Goal: Information Seeking & Learning: Learn about a topic

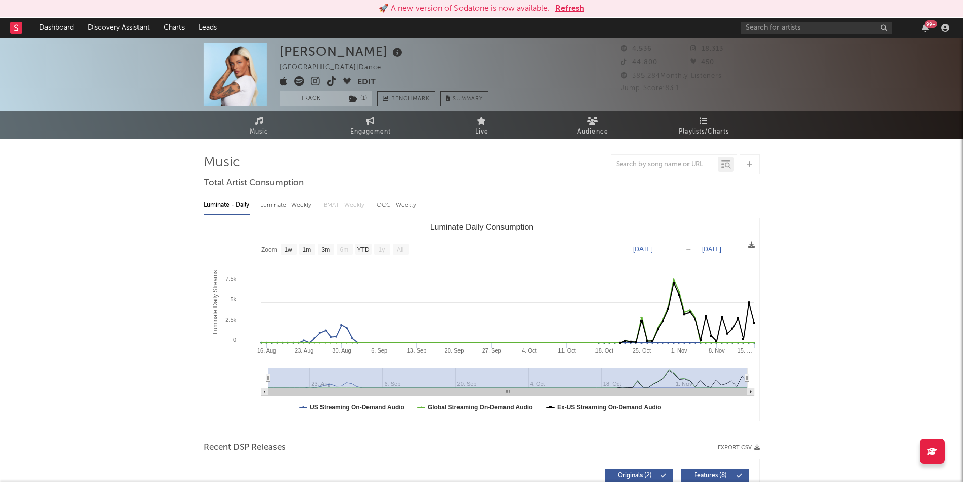
select select "1w"
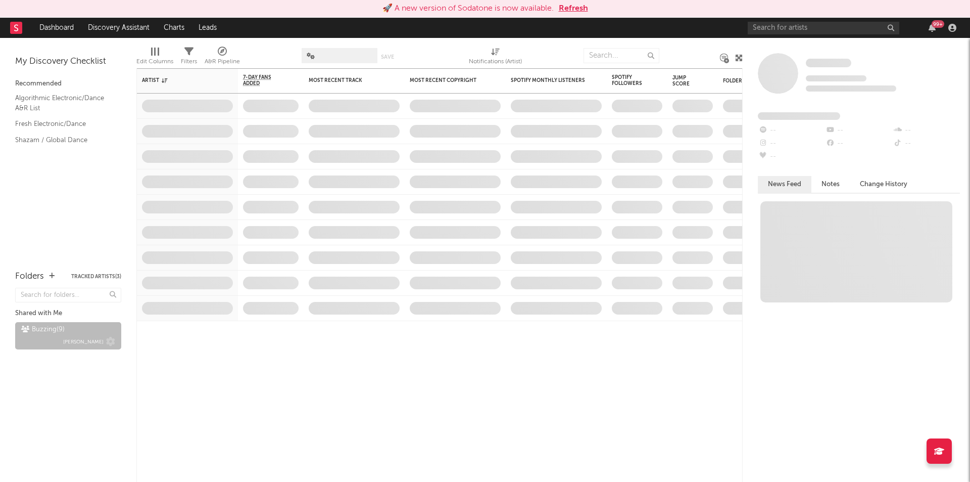
click at [49, 329] on div "Buzzing ( 9 )" at bounding box center [42, 329] width 43 height 12
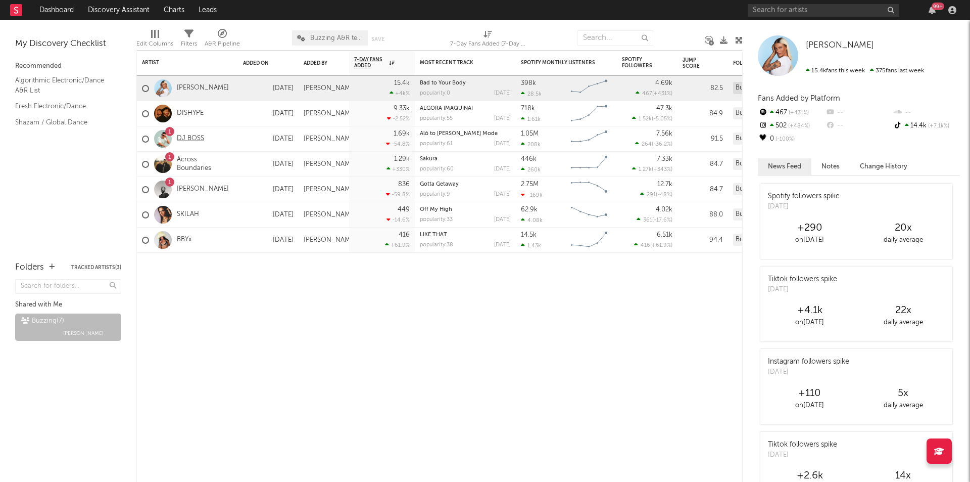
click at [188, 138] on link "DJ BOSS" at bounding box center [190, 138] width 27 height 9
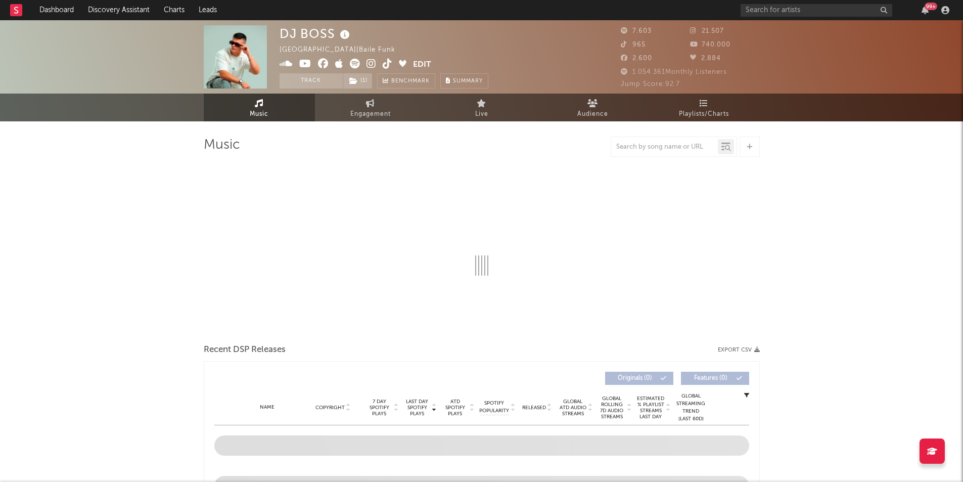
select select "6m"
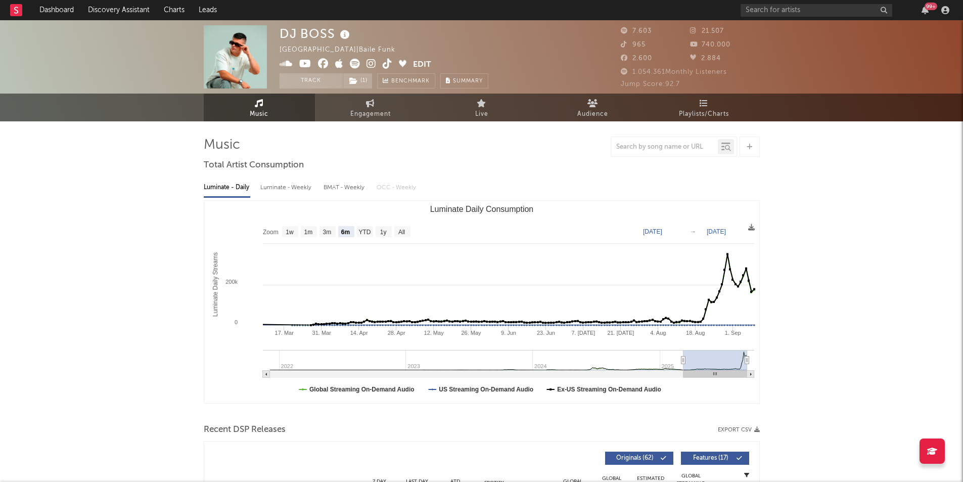
click at [371, 64] on icon at bounding box center [371, 64] width 10 height 10
